Goal: Task Accomplishment & Management: Complete application form

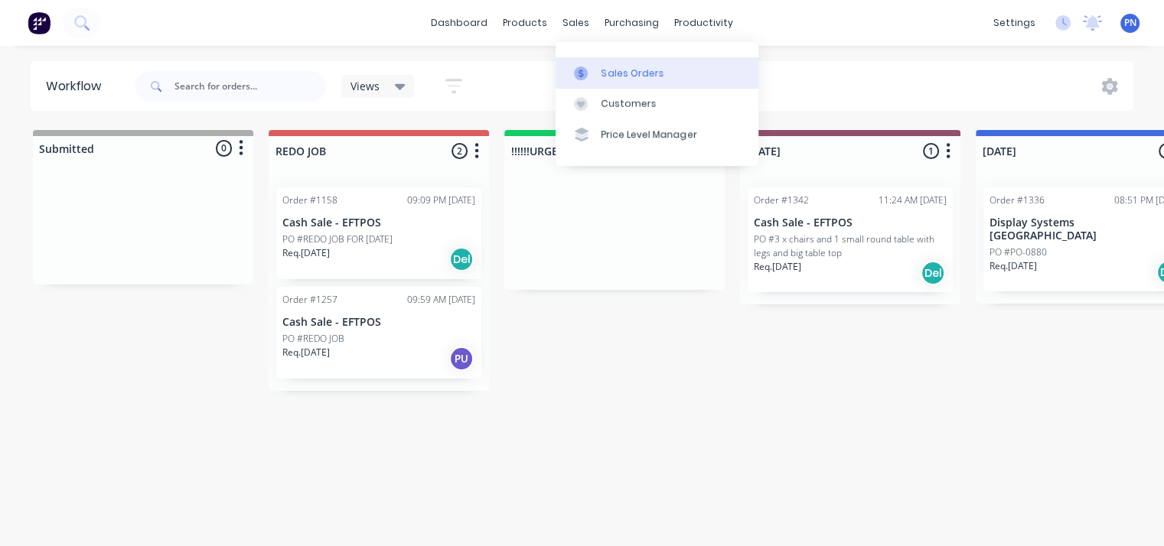
click at [612, 63] on link "Sales Orders" at bounding box center [657, 72] width 203 height 31
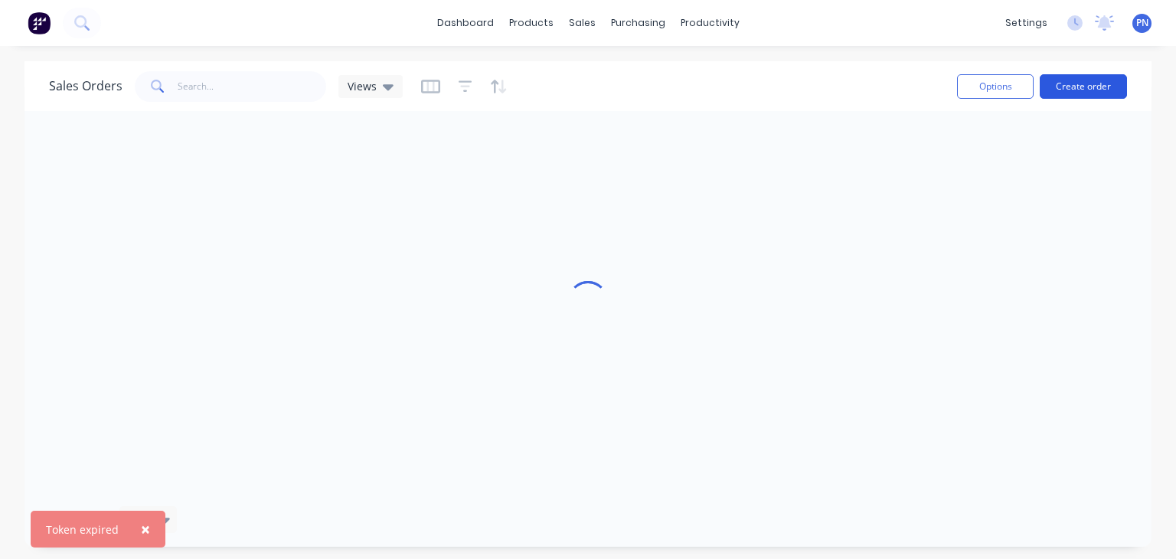
click at [1084, 83] on button "Create order" at bounding box center [1082, 86] width 87 height 24
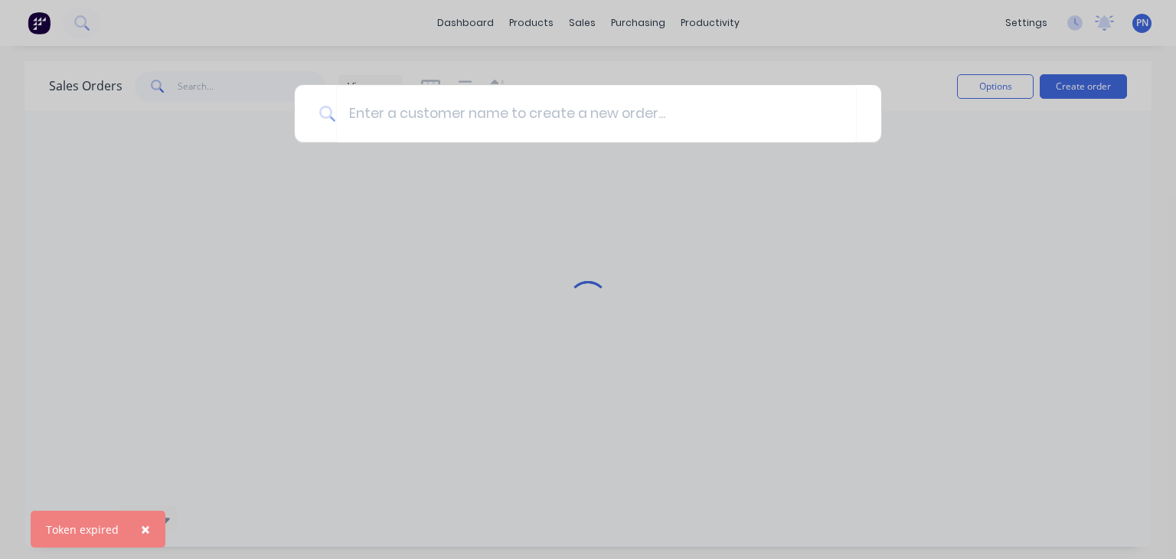
click at [1136, 26] on div at bounding box center [588, 279] width 1176 height 559
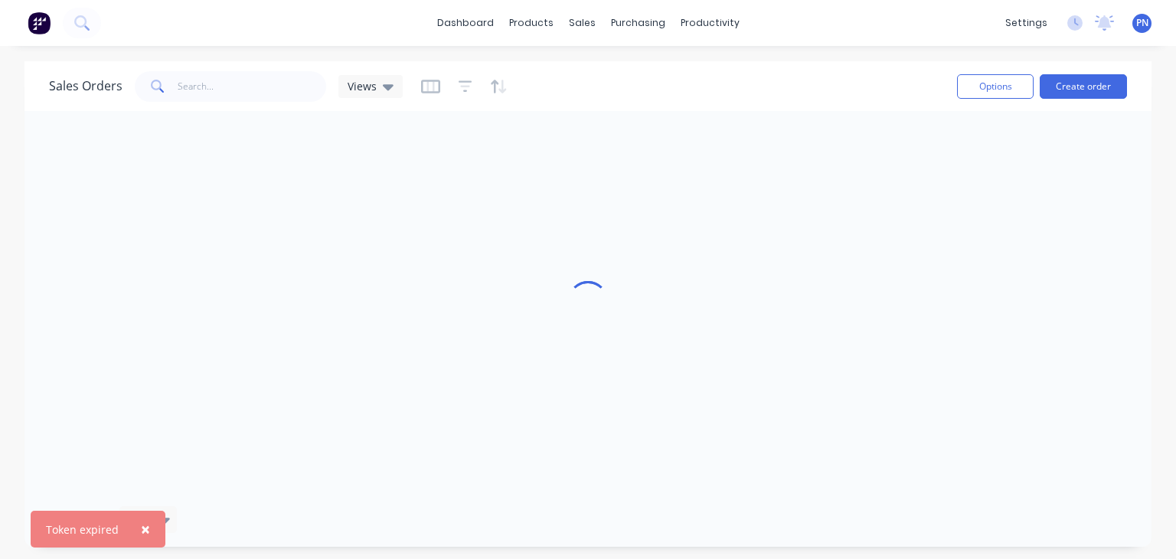
click at [1140, 20] on span "PN" at bounding box center [1142, 23] width 12 height 14
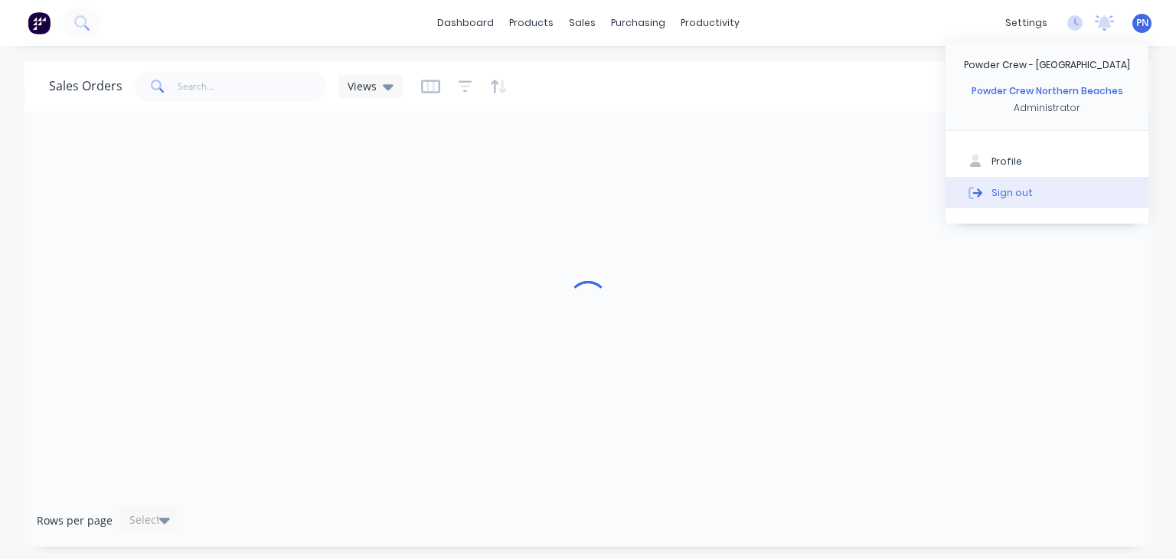
click at [1033, 192] on button "Sign out" at bounding box center [1046, 192] width 203 height 31
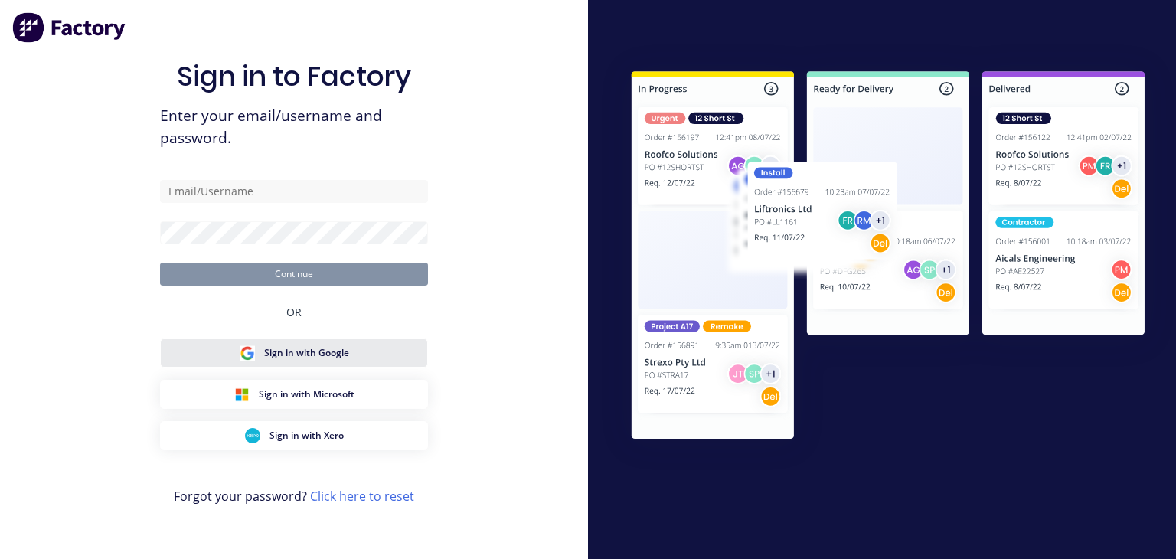
click at [363, 342] on button "Sign in with Google" at bounding box center [294, 352] width 268 height 29
click at [341, 354] on span "Sign in with Google" at bounding box center [306, 353] width 85 height 14
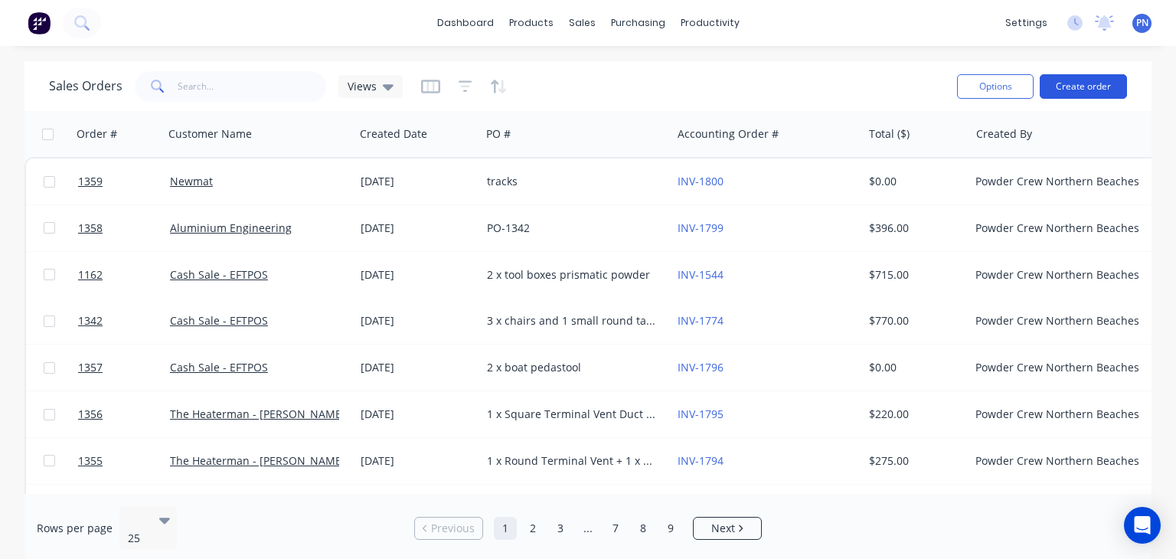
click at [1096, 93] on button "Create order" at bounding box center [1082, 86] width 87 height 24
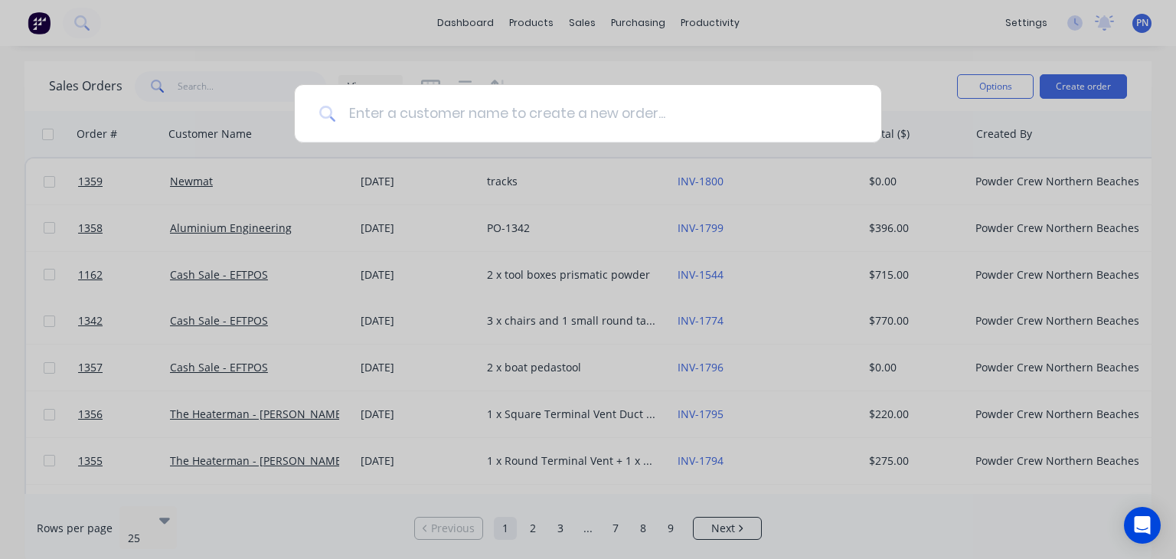
click at [481, 122] on input at bounding box center [596, 113] width 520 height 57
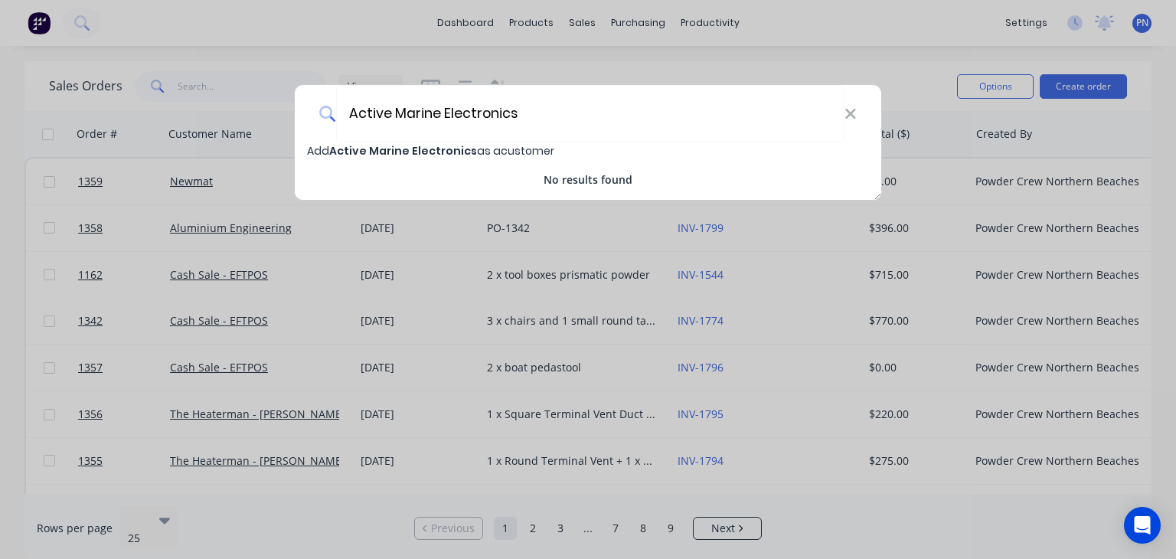
type input "Active Marine Electronics"
click at [422, 151] on span "Active Marine Electronics" at bounding box center [403, 150] width 148 height 15
select select "AU"
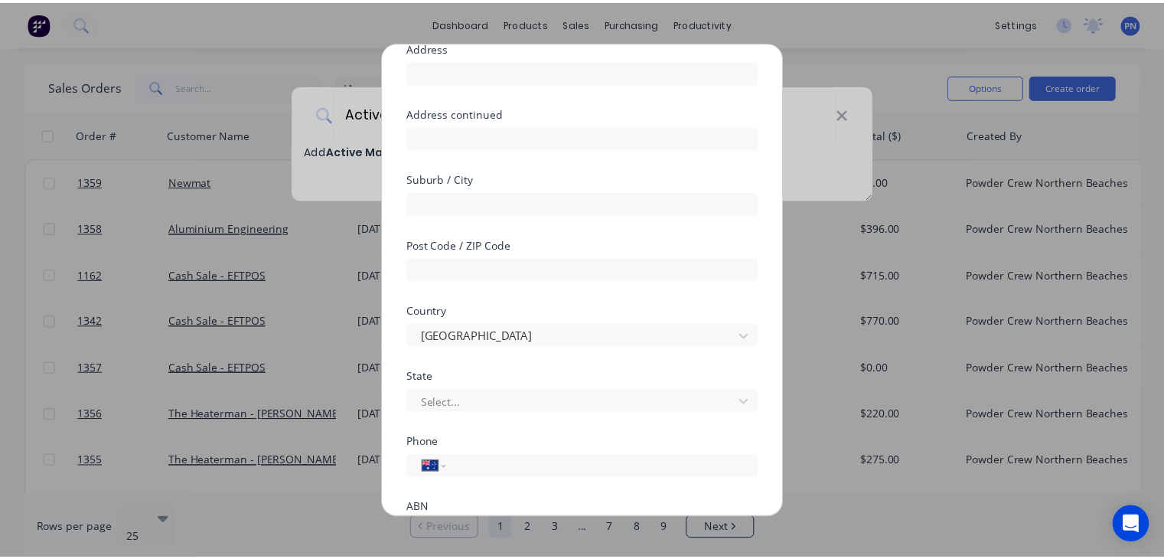
scroll to position [272, 0]
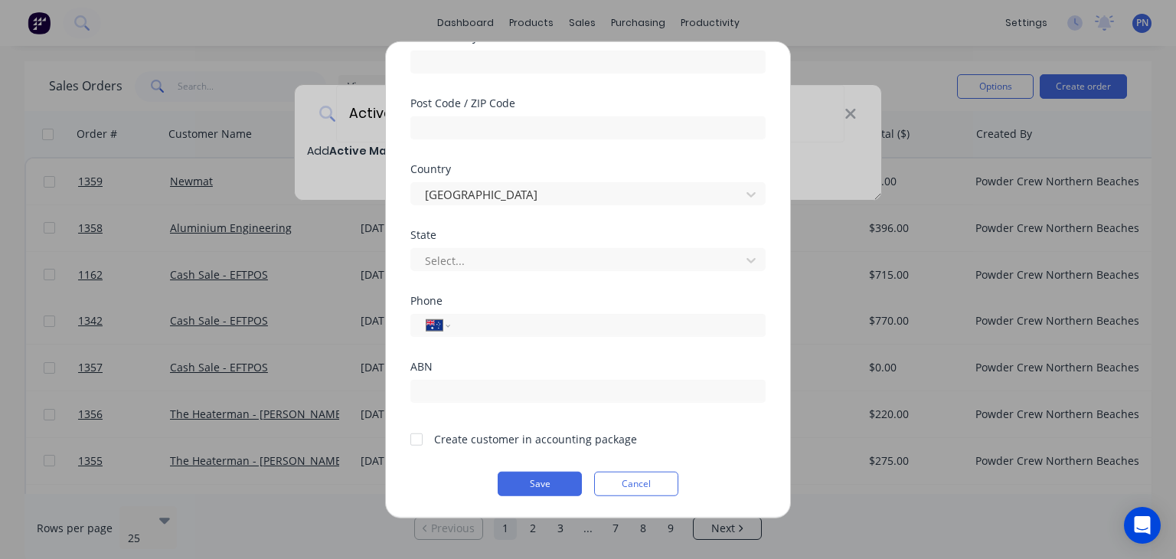
drag, startPoint x: 418, startPoint y: 438, endPoint x: 438, endPoint y: 406, distance: 37.2
click at [419, 437] on div at bounding box center [416, 438] width 31 height 31
click at [481, 314] on div "International [GEOGRAPHIC_DATA] [GEOGRAPHIC_DATA] [GEOGRAPHIC_DATA] [GEOGRAPHIC…" at bounding box center [587, 325] width 355 height 23
drag, startPoint x: 481, startPoint y: 331, endPoint x: 520, endPoint y: 328, distance: 39.9
click at [481, 331] on input "tel" at bounding box center [605, 325] width 289 height 18
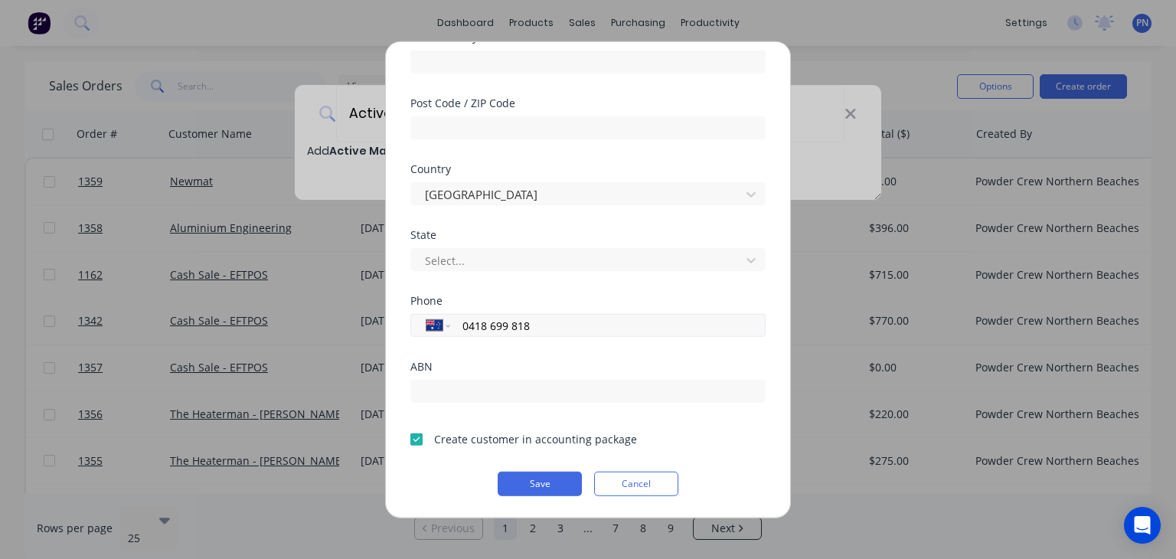
drag, startPoint x: 555, startPoint y: 324, endPoint x: 419, endPoint y: 316, distance: 135.7
click at [419, 316] on div "International [GEOGRAPHIC_DATA] [GEOGRAPHIC_DATA] [GEOGRAPHIC_DATA] [GEOGRAPHIC…" at bounding box center [587, 325] width 355 height 23
type input "0418 699 818"
click at [530, 481] on button "Save" at bounding box center [539, 483] width 84 height 24
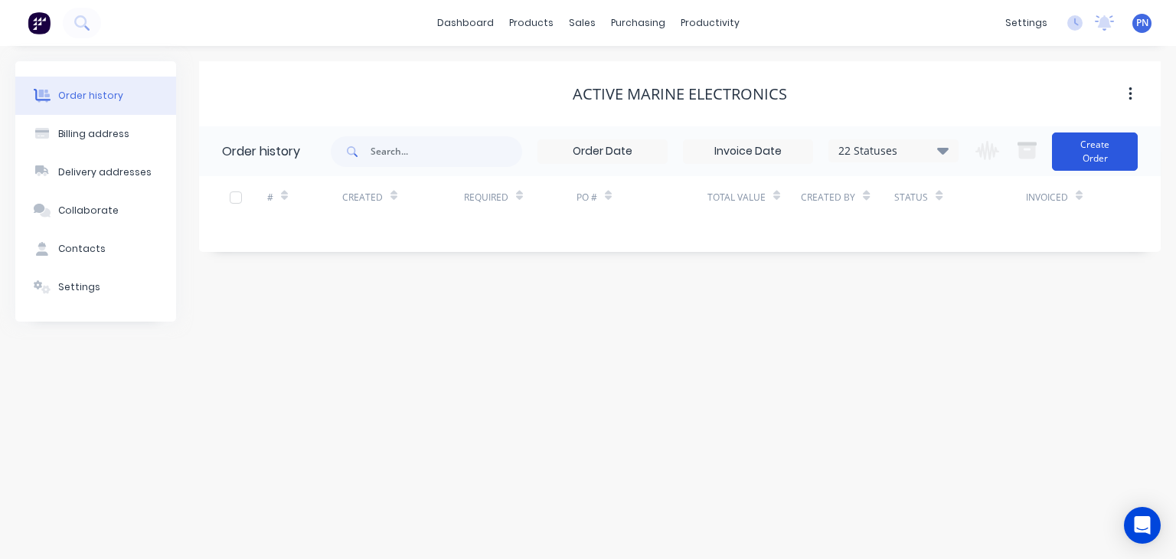
click at [1083, 152] on button "Create Order" at bounding box center [1095, 151] width 86 height 38
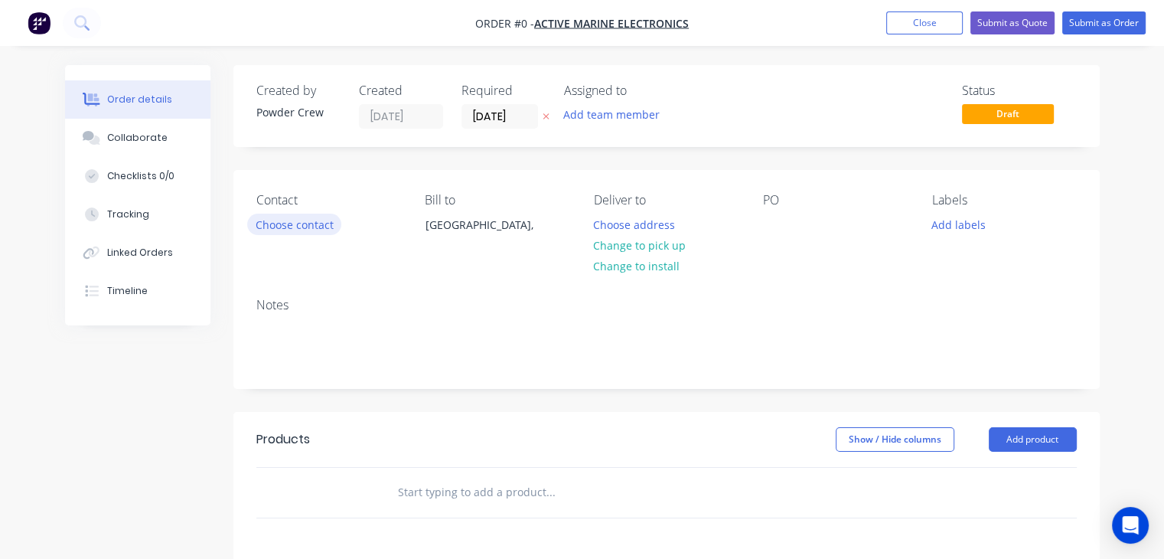
click at [324, 227] on button "Choose contact" at bounding box center [294, 224] width 94 height 21
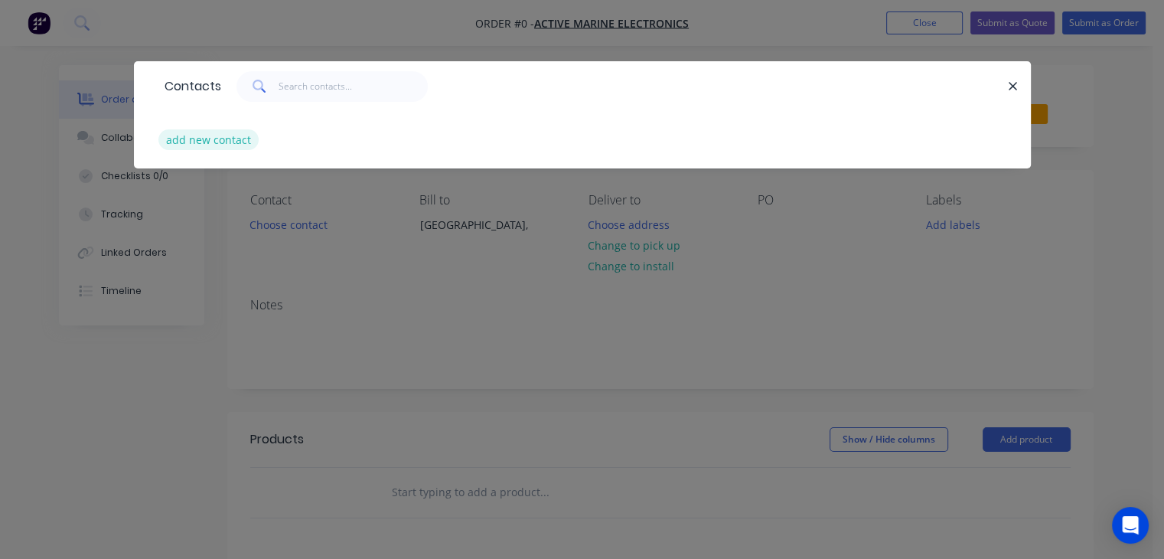
click at [227, 142] on button "add new contact" at bounding box center [208, 139] width 101 height 21
select select "AU"
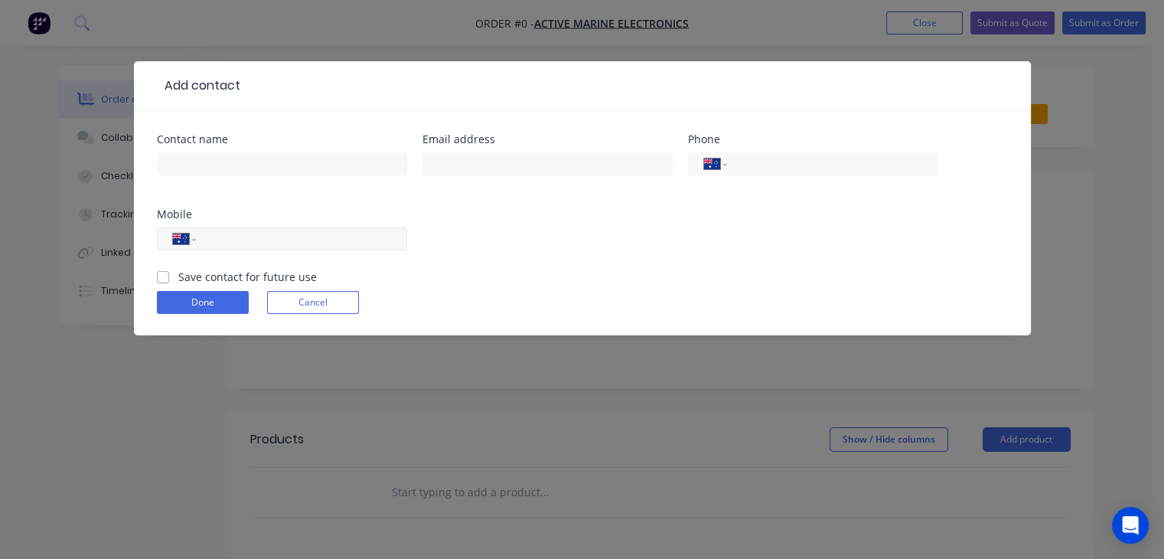
drag, startPoint x: 223, startPoint y: 154, endPoint x: 214, endPoint y: 242, distance: 88.5
click at [216, 243] on input "tel" at bounding box center [299, 239] width 184 height 18
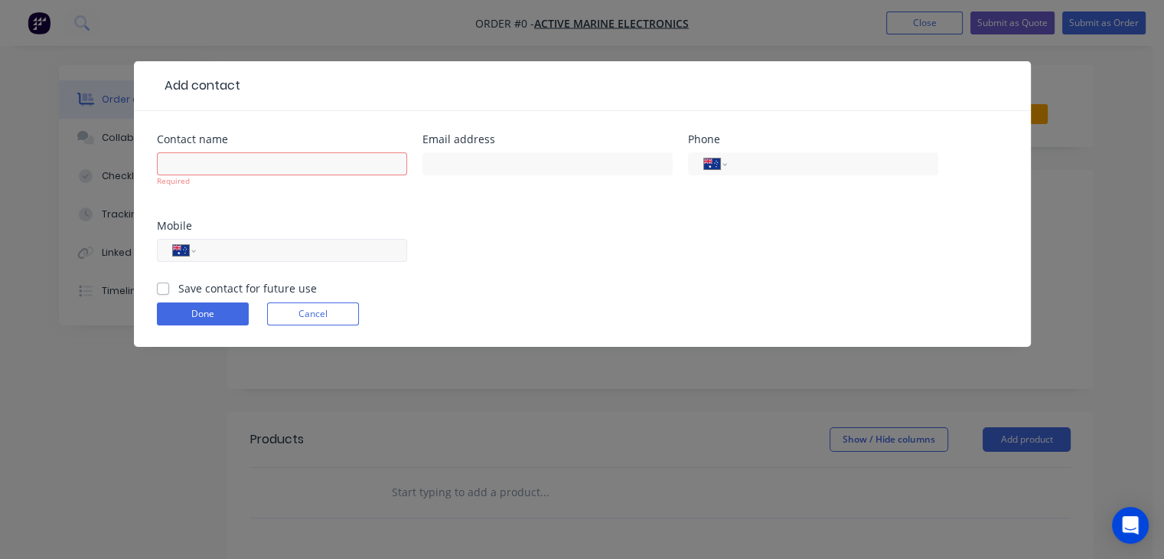
paste input "0418 699 818"
type input "0418 699 818"
click at [255, 162] on input "text" at bounding box center [282, 163] width 250 height 23
type input "[PERSON_NAME]"
click at [462, 171] on input "text" at bounding box center [547, 163] width 250 height 23
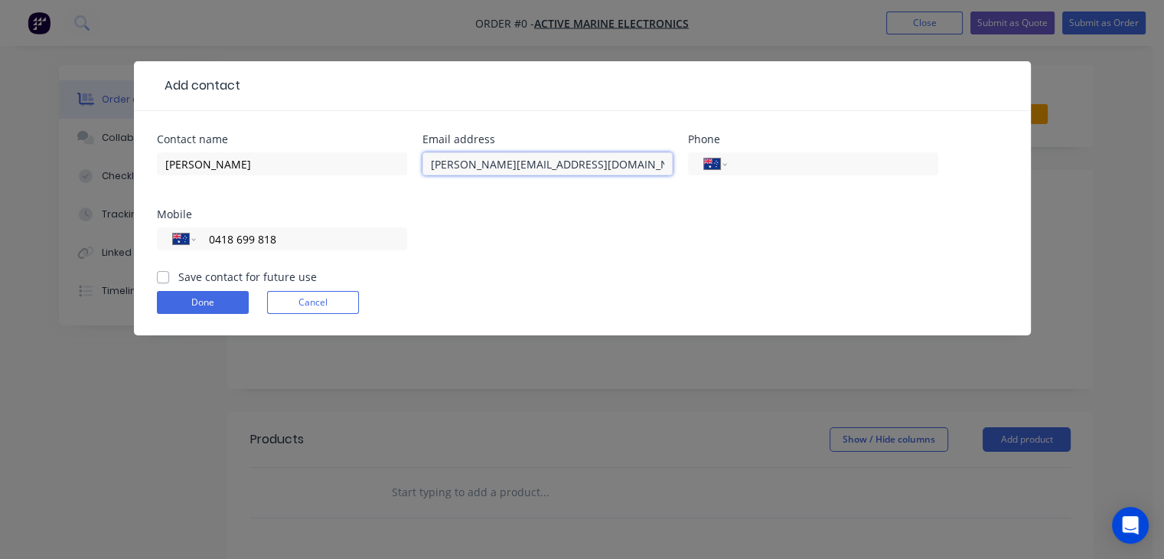
type input "[PERSON_NAME][EMAIL_ADDRESS][DOMAIN_NAME]"
click at [207, 289] on form "Contact name [PERSON_NAME] address [PERSON_NAME][EMAIL_ADDRESS][DOMAIN_NAME] Ph…" at bounding box center [582, 234] width 851 height 201
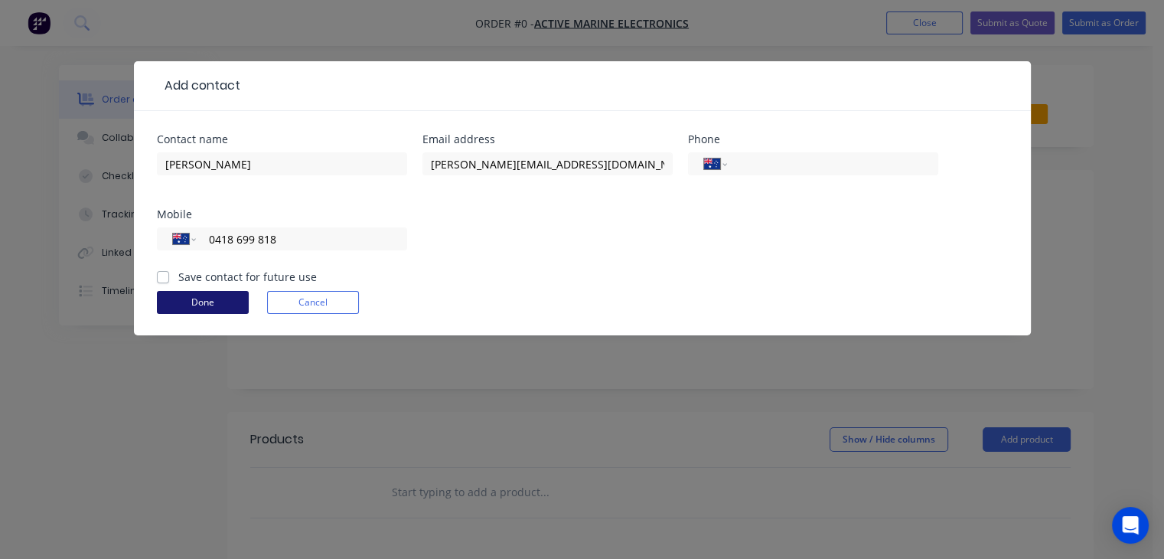
click at [211, 300] on button "Done" at bounding box center [203, 302] width 92 height 23
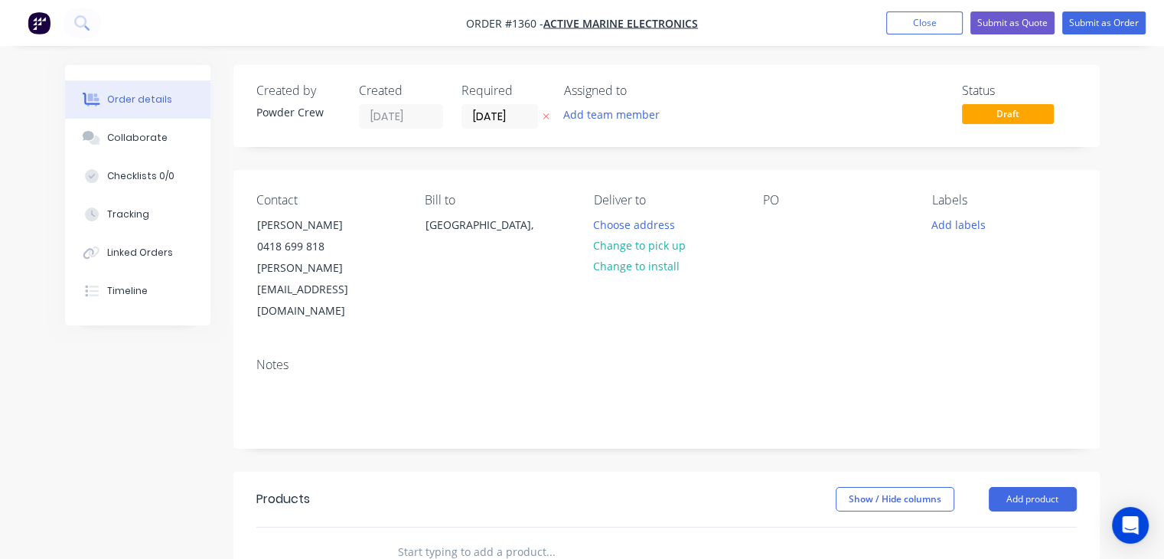
click at [793, 224] on div "PO" at bounding box center [835, 257] width 145 height 129
click at [772, 229] on div at bounding box center [775, 225] width 24 height 22
drag, startPoint x: 849, startPoint y: 229, endPoint x: 716, endPoint y: 227, distance: 132.4
click at [716, 227] on div "Contact [PERSON_NAME] [PHONE_NUMBER] [PERSON_NAME][EMAIL_ADDRESS][DOMAIN_NAME] …" at bounding box center [666, 257] width 866 height 175
copy div "1 x steel tube"
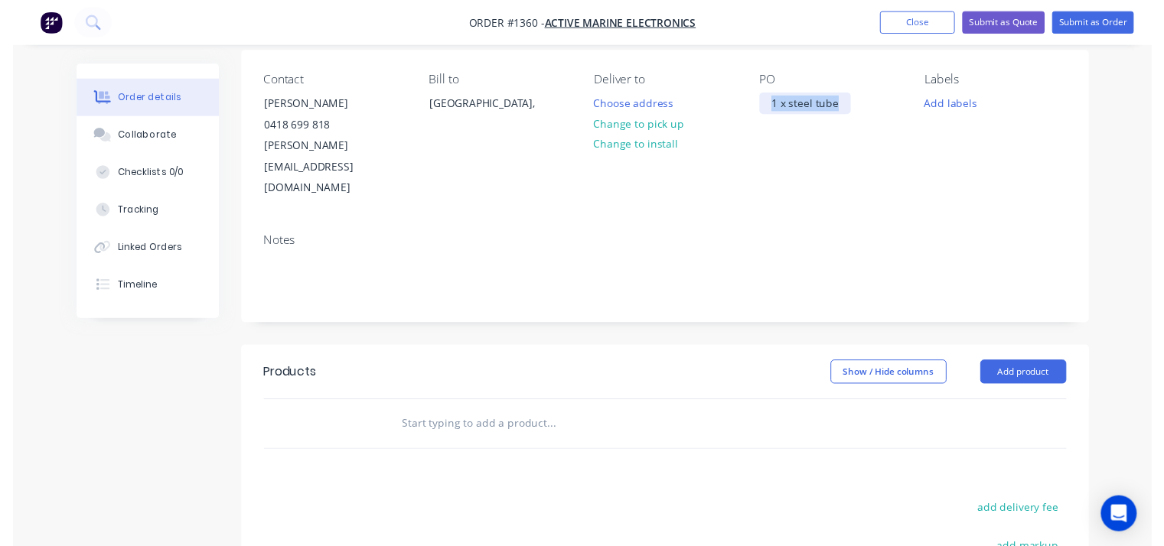
scroll to position [230, 0]
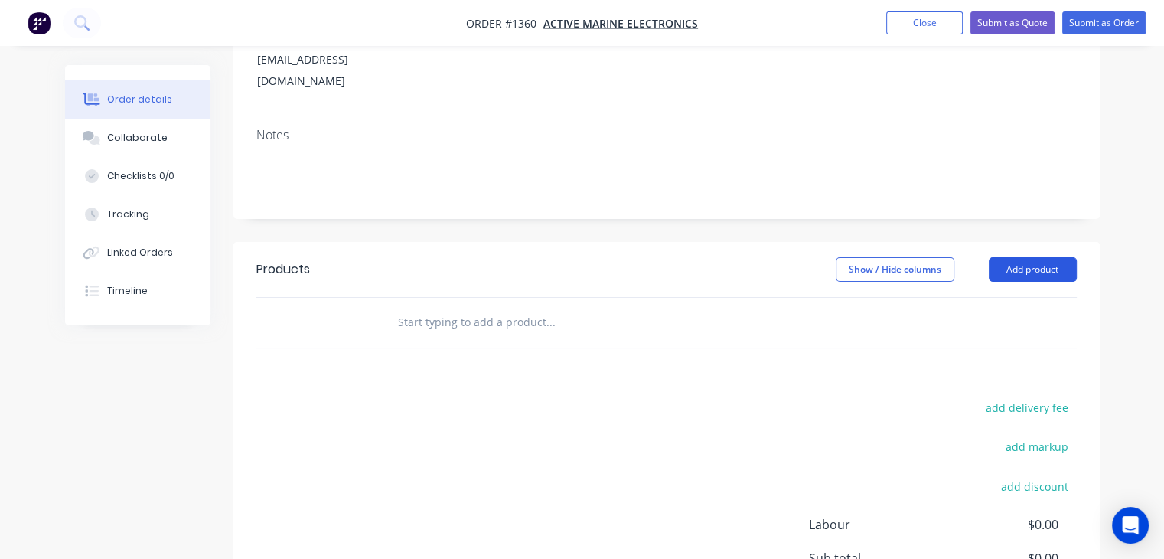
click at [1026, 257] on button "Add product" at bounding box center [1033, 269] width 88 height 24
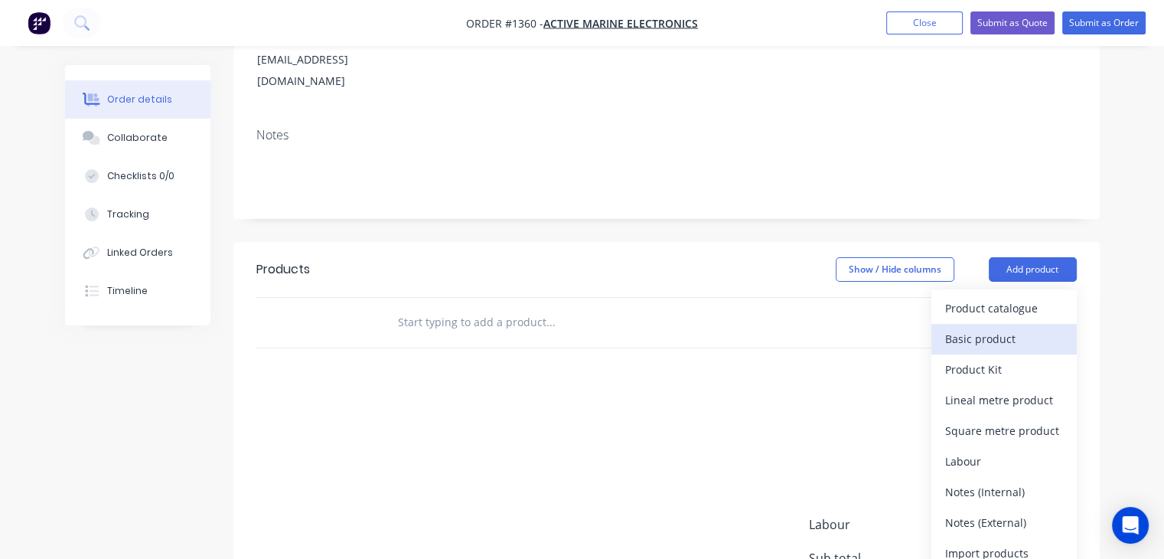
click at [1002, 328] on div "Basic product" at bounding box center [1004, 339] width 118 height 22
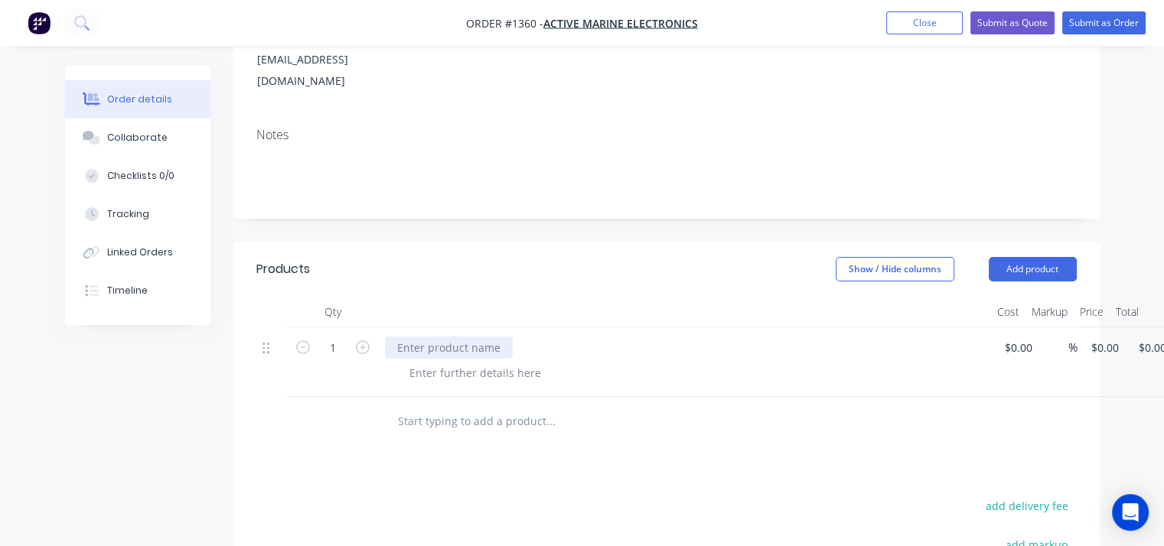
click at [474, 337] on div at bounding box center [449, 348] width 128 height 22
paste div
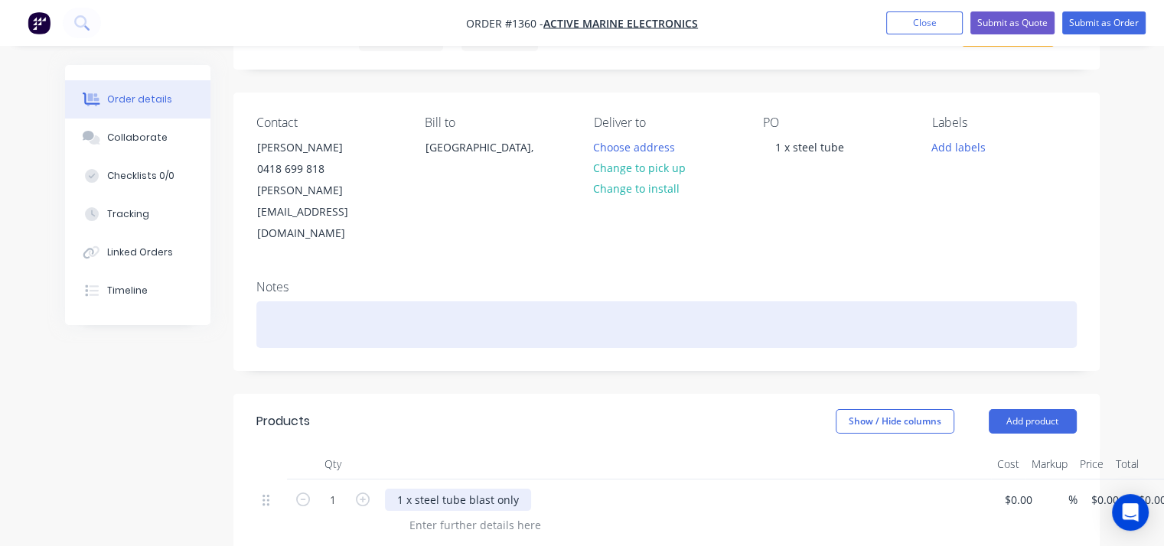
scroll to position [170, 0]
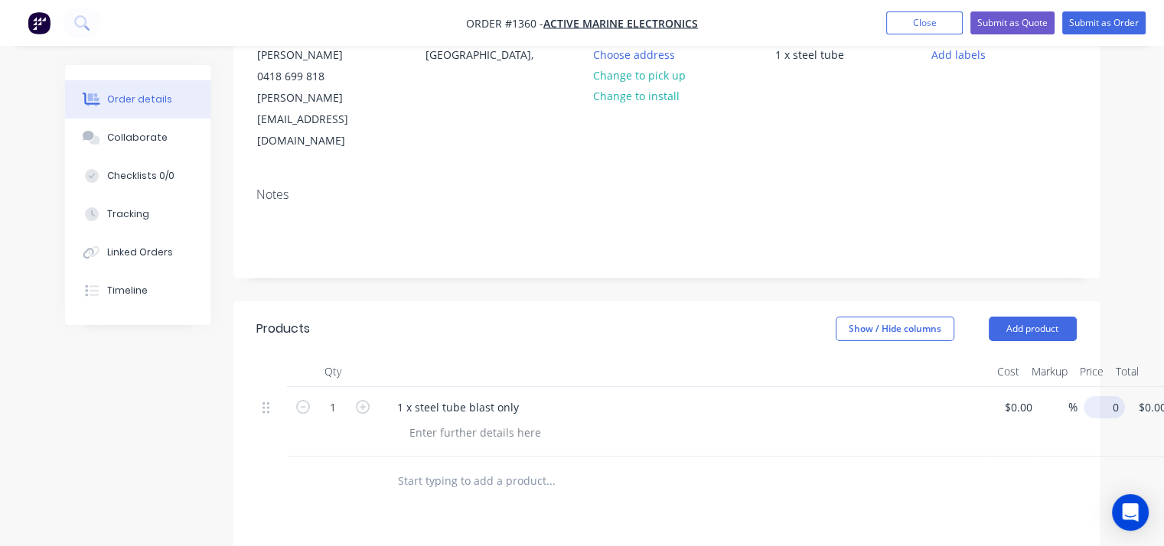
click at [1103, 396] on input "0" at bounding box center [1107, 407] width 35 height 22
type input "$200.00"
click at [848, 422] on div at bounding box center [691, 433] width 588 height 22
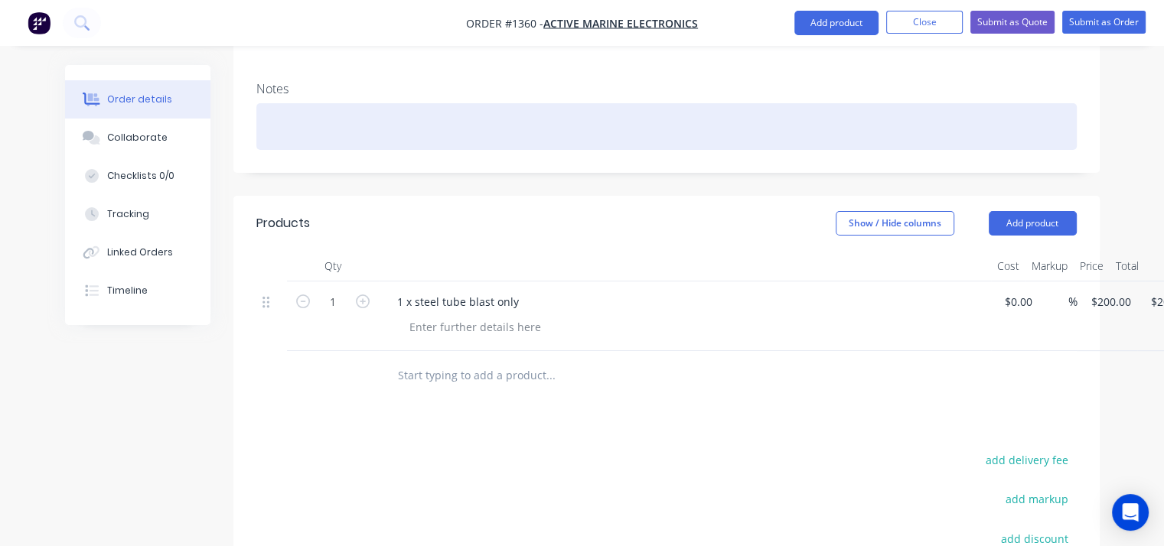
scroll to position [17, 0]
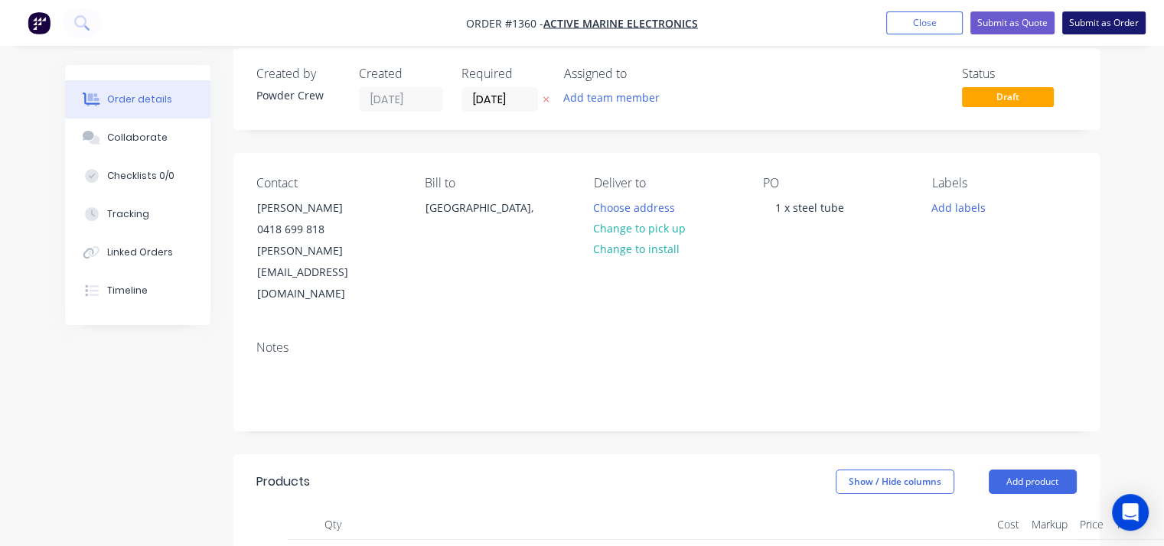
click at [1119, 27] on button "Submit as Order" at bounding box center [1103, 22] width 83 height 23
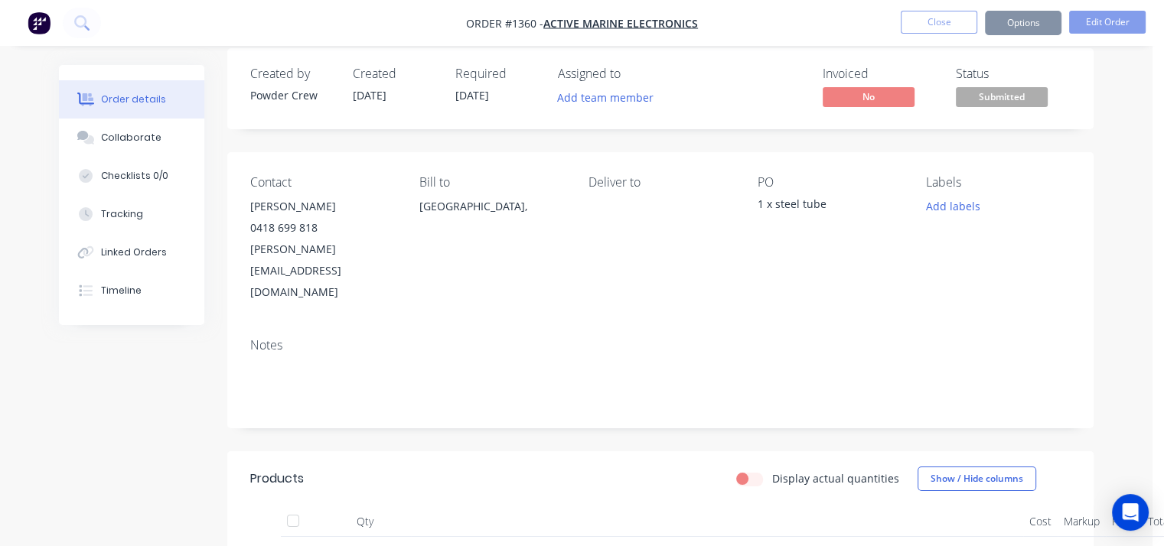
scroll to position [0, 0]
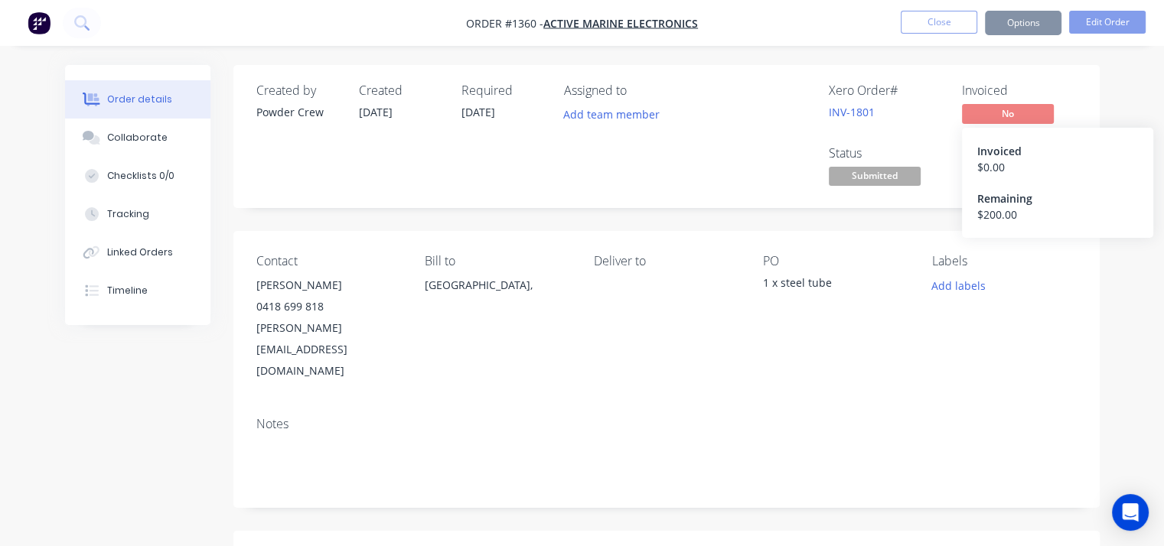
click at [996, 115] on span "No" at bounding box center [1008, 113] width 92 height 19
click at [924, 181] on div "Status Submitted" at bounding box center [886, 168] width 115 height 44
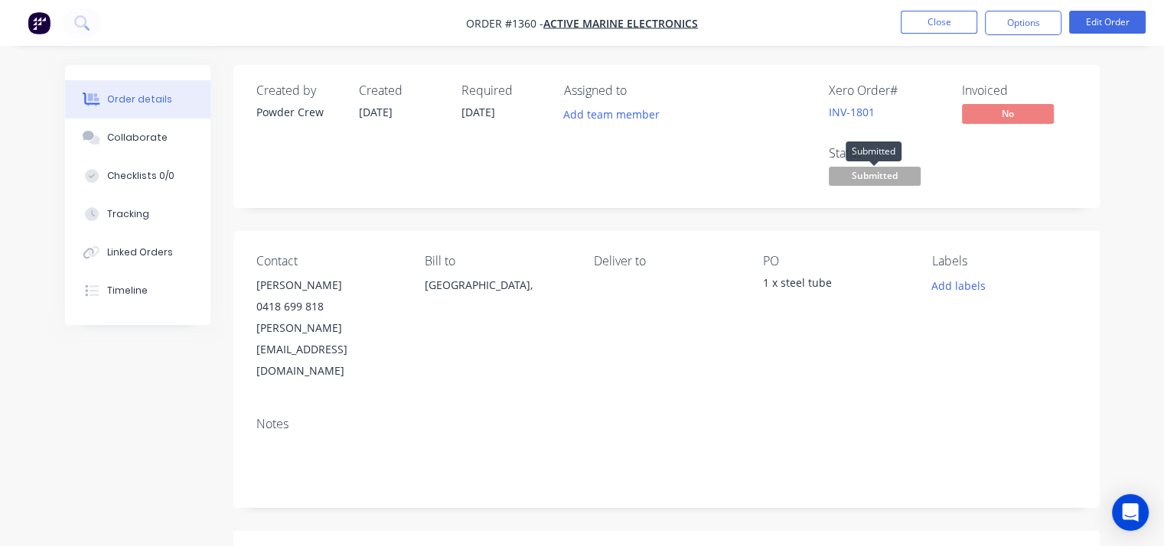
click at [912, 178] on span "Submitted" at bounding box center [875, 176] width 92 height 19
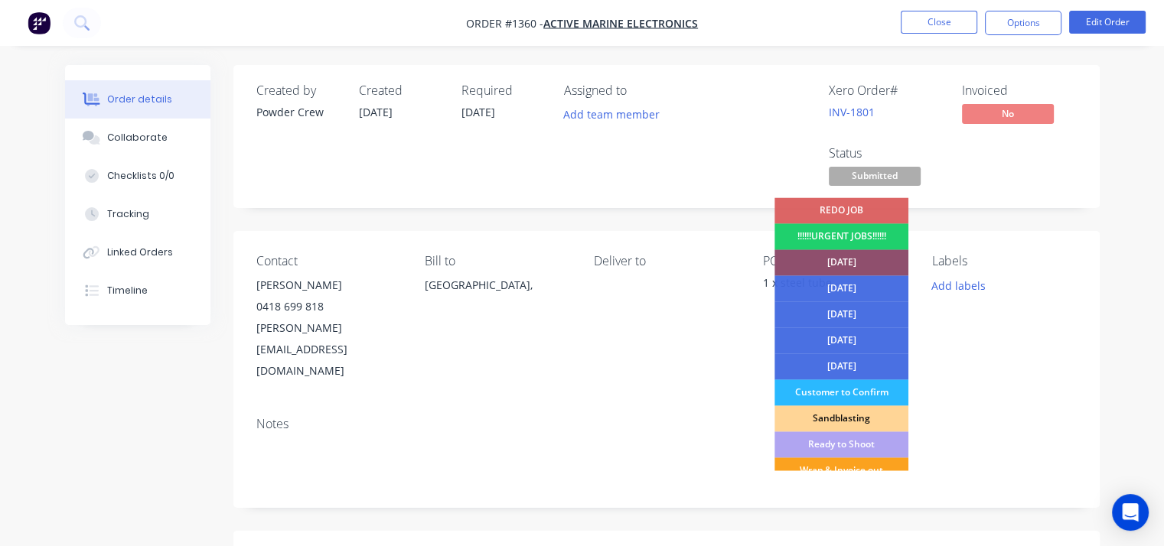
click at [859, 258] on div "[DATE]" at bounding box center [842, 263] width 134 height 26
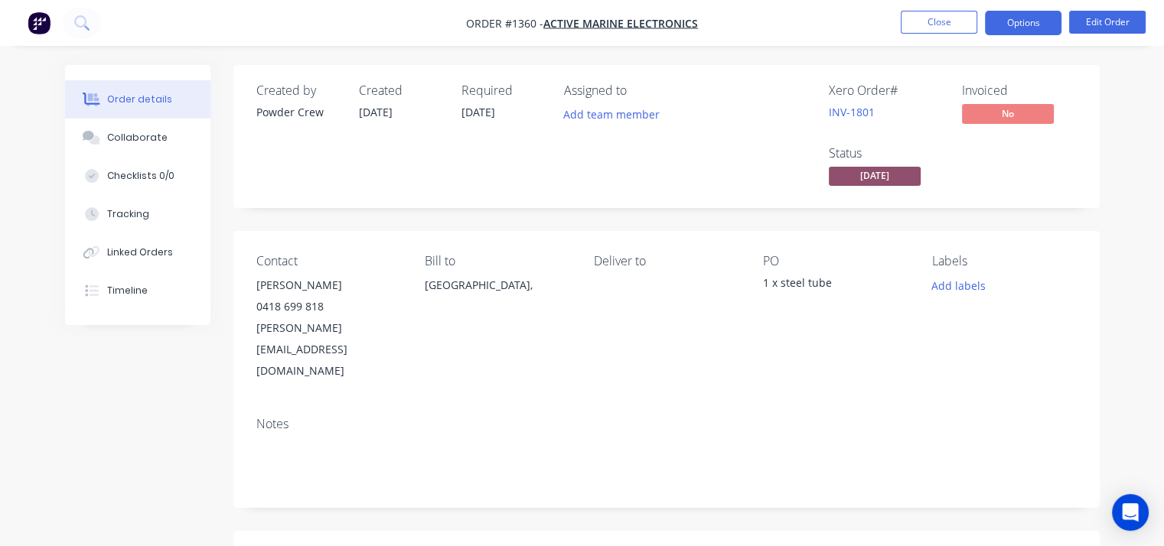
click at [1010, 28] on button "Options" at bounding box center [1023, 23] width 77 height 24
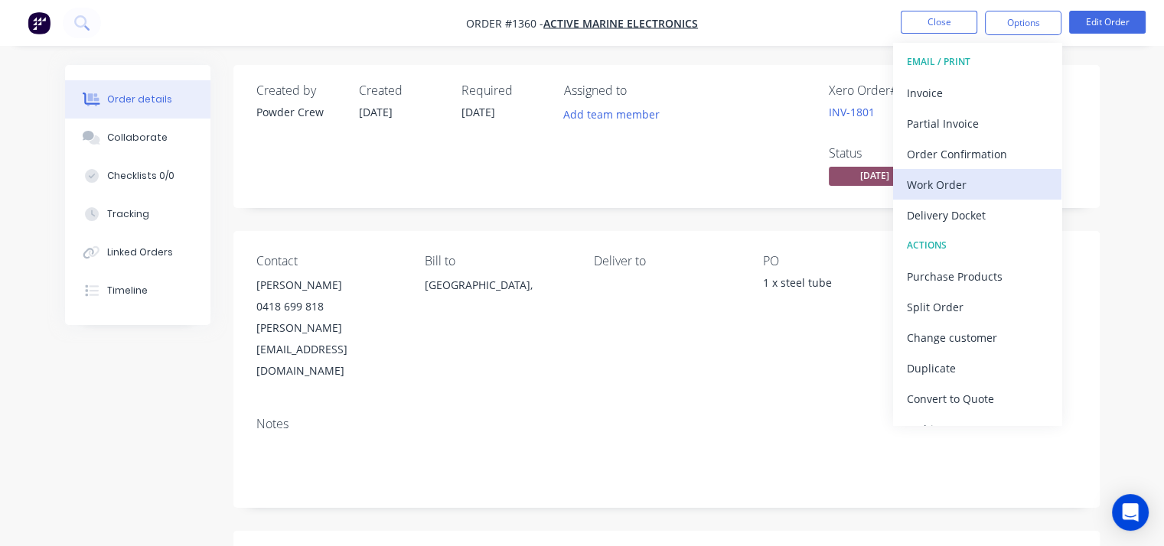
click at [990, 188] on div "Work Order" at bounding box center [977, 185] width 141 height 22
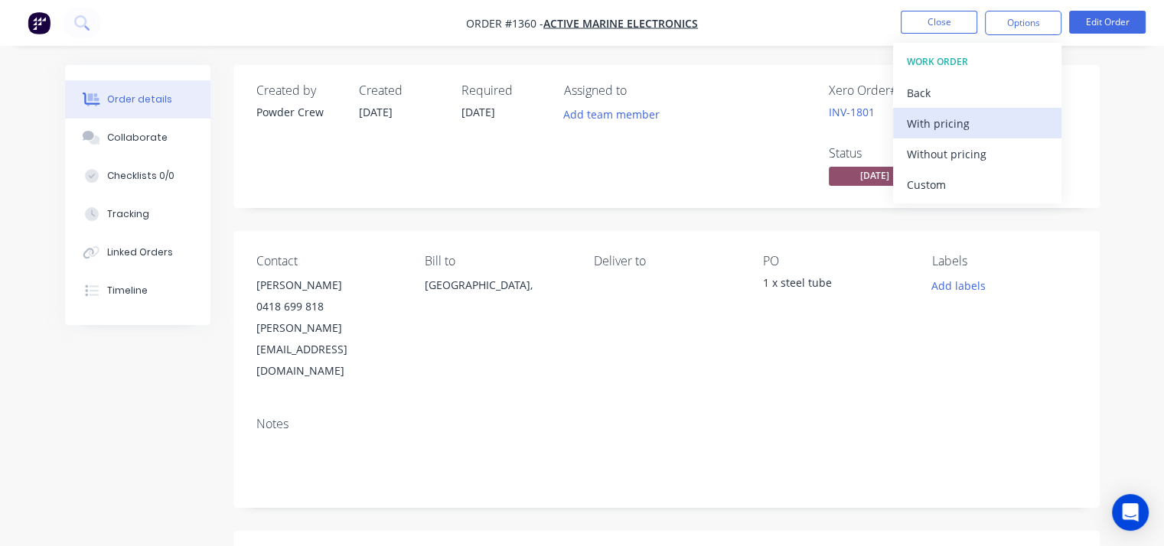
click at [985, 126] on div "With pricing" at bounding box center [977, 124] width 141 height 22
